Goal: Check status: Check status

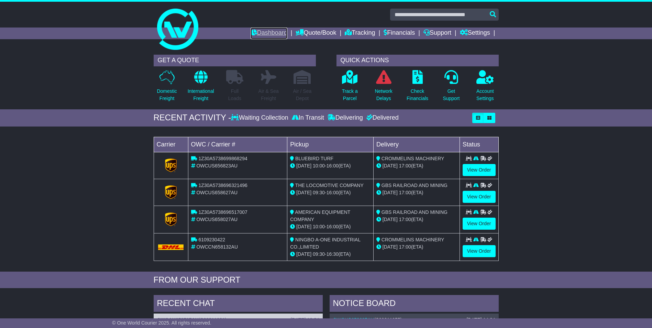
drag, startPoint x: 0, startPoint y: 0, endPoint x: 274, endPoint y: 32, distance: 275.6
click at [274, 32] on link "Dashboard" at bounding box center [269, 34] width 37 height 12
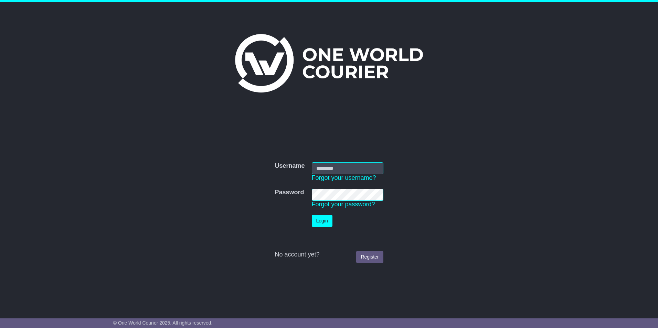
type input "**********"
click at [323, 220] on button "Login" at bounding box center [322, 221] width 21 height 12
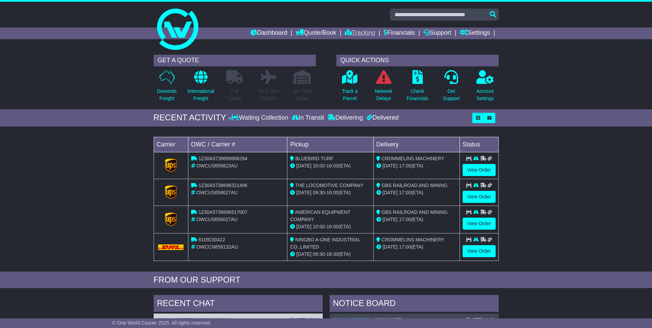
click at [359, 32] on link "Tracking" at bounding box center [360, 34] width 30 height 12
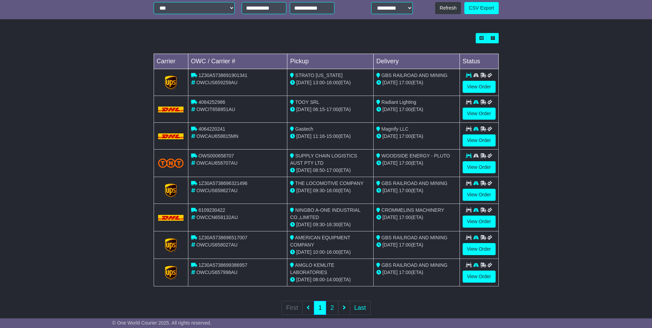
scroll to position [172, 0]
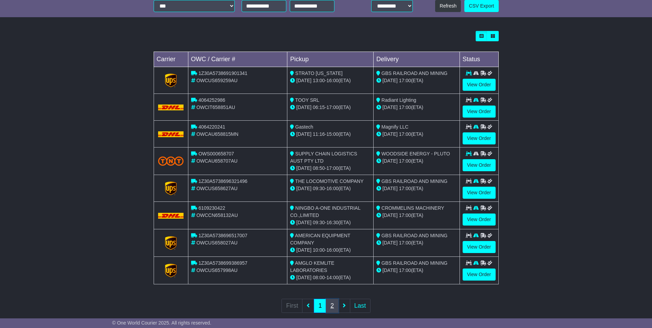
click at [333, 307] on link "2" at bounding box center [332, 306] width 12 height 14
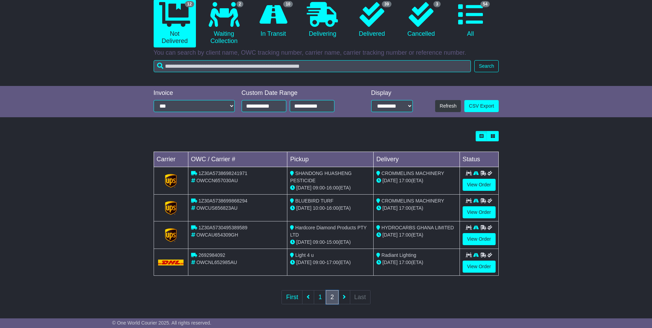
scroll to position [75, 0]
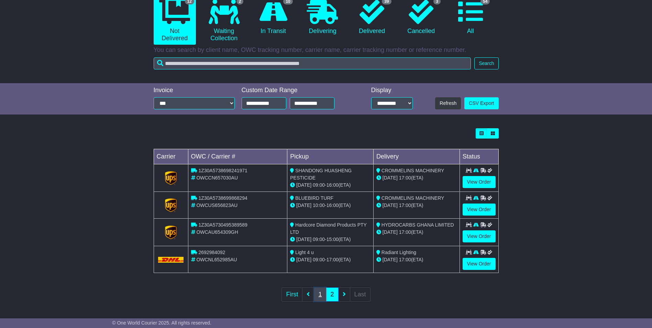
click at [318, 296] on link "1" at bounding box center [320, 295] width 12 height 14
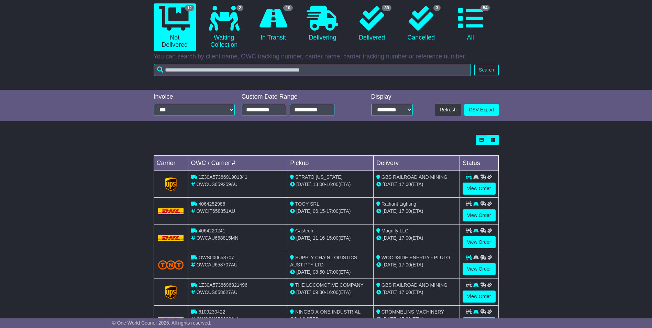
scroll to position [69, 0]
